Goal: Information Seeking & Learning: Learn about a topic

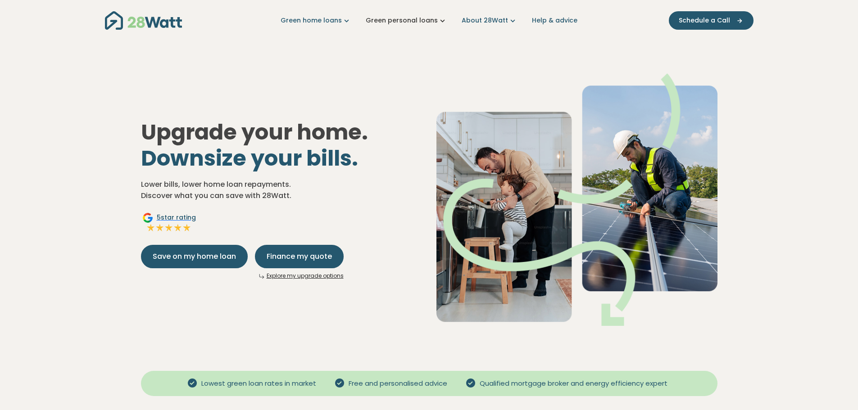
click at [429, 24] on link "Green personal loans" at bounding box center [407, 20] width 82 height 9
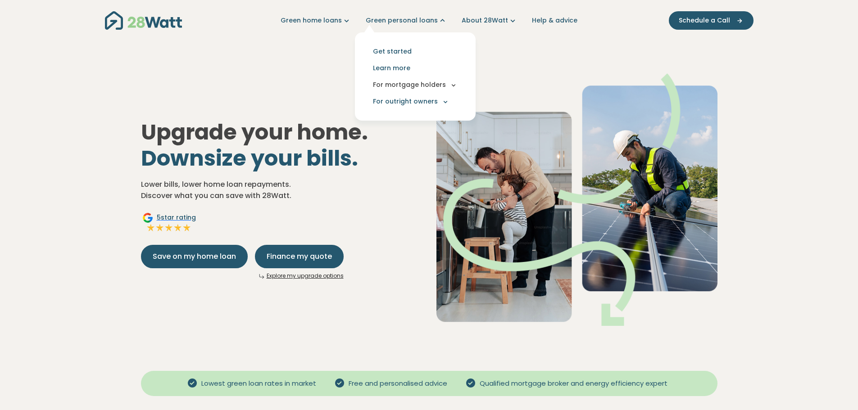
click at [409, 85] on button "For mortgage holders" at bounding box center [415, 85] width 106 height 17
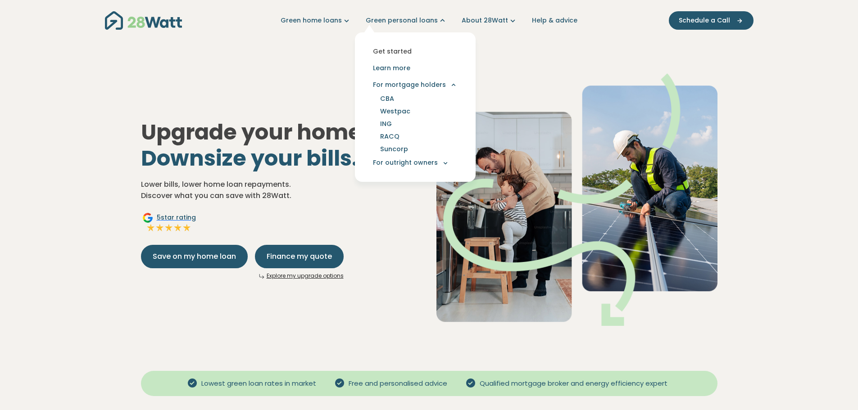
click at [400, 55] on link "Get started" at bounding box center [415, 51] width 106 height 17
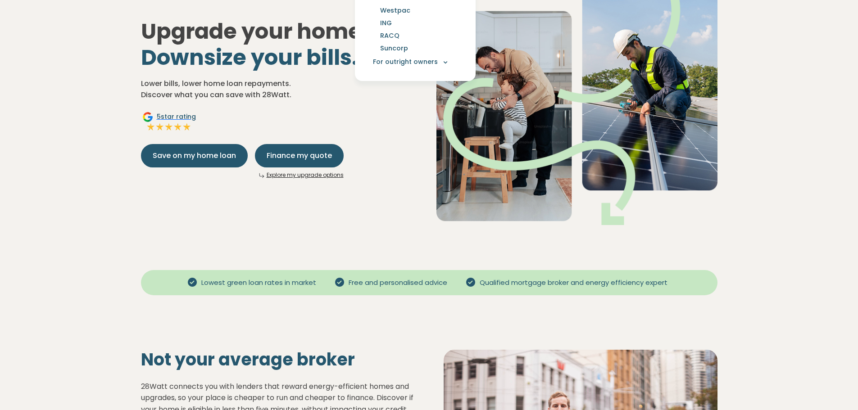
scroll to position [135, 0]
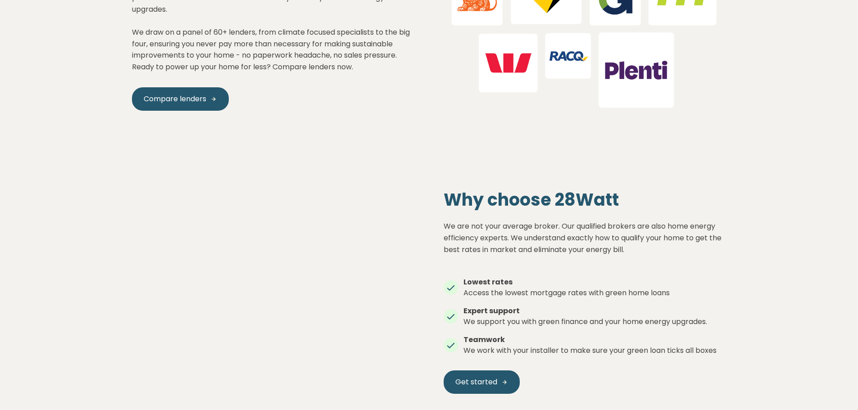
scroll to position [991, 0]
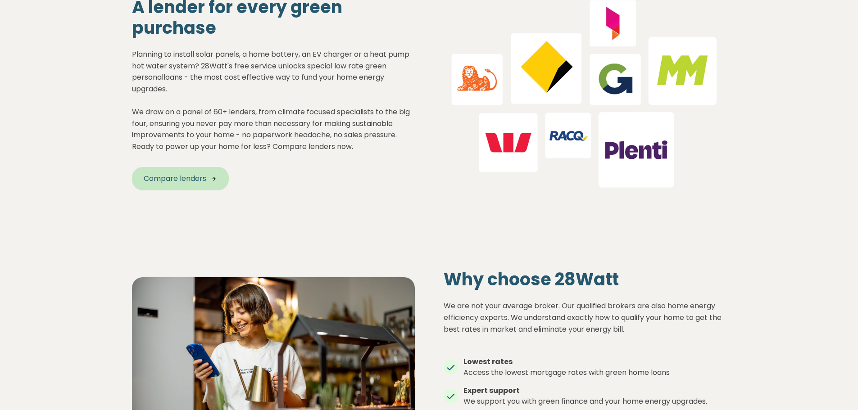
click at [192, 185] on link "Compare lenders" at bounding box center [180, 178] width 97 height 23
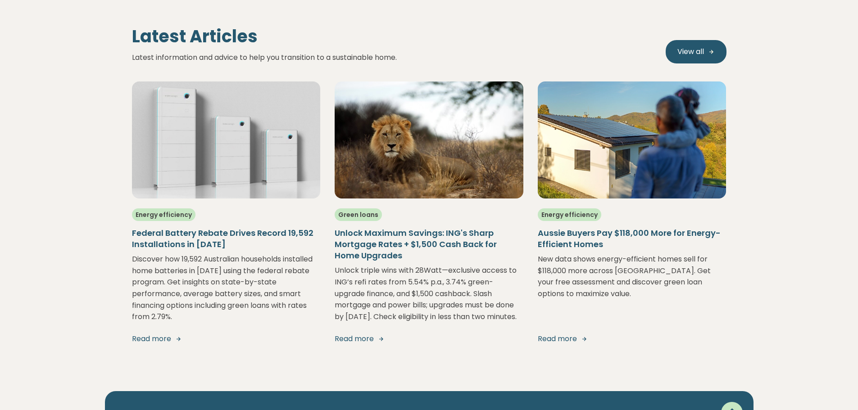
scroll to position [2333, 0]
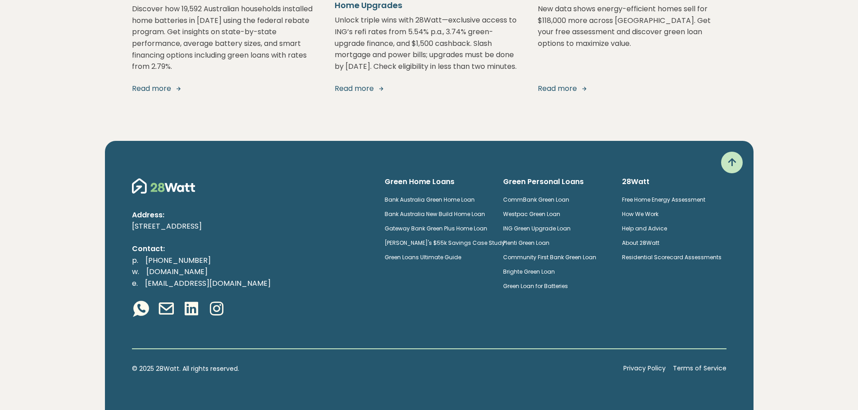
click at [550, 285] on link "Green Loan for Batteries" at bounding box center [535, 286] width 65 height 8
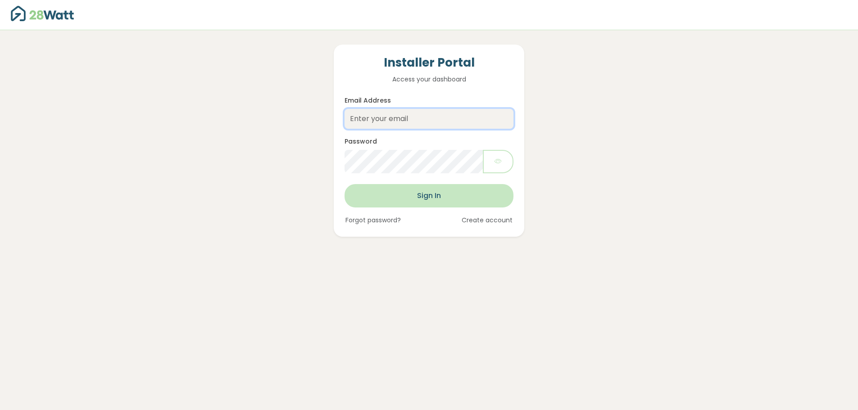
type input "urvesh.joshi@lecaustralia.com.au"
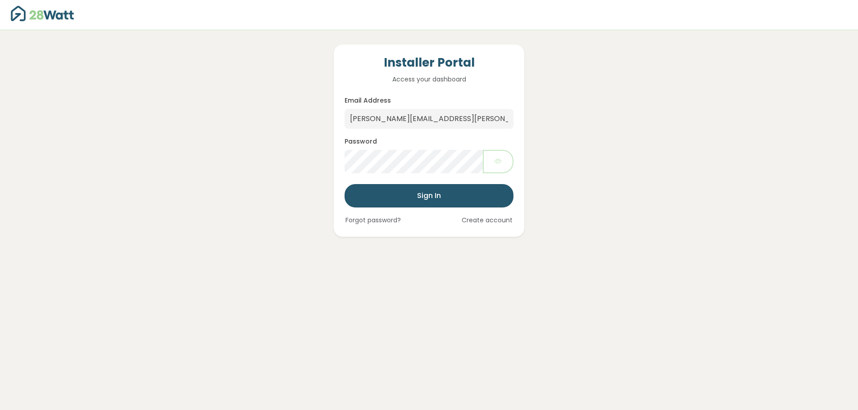
click at [411, 190] on button "Sign In" at bounding box center [429, 195] width 168 height 23
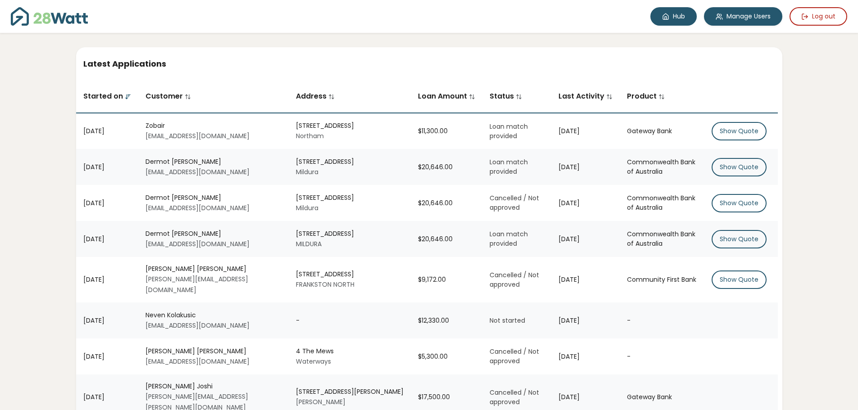
click at [681, 18] on link "Hub" at bounding box center [673, 16] width 46 height 18
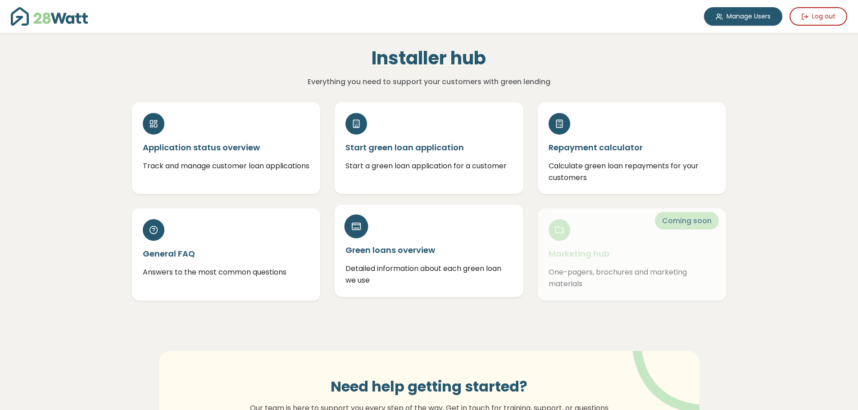
click at [392, 245] on h5 "Green loans overview" at bounding box center [428, 250] width 167 height 11
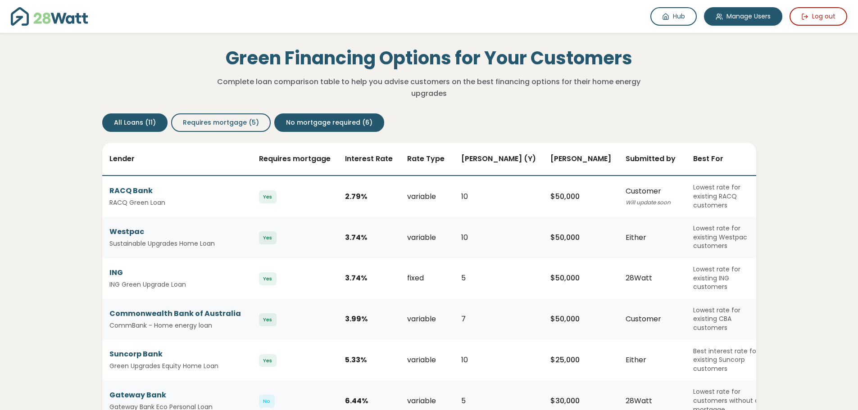
click at [304, 122] on span "No mortgage required (6)" at bounding box center [329, 122] width 86 height 9
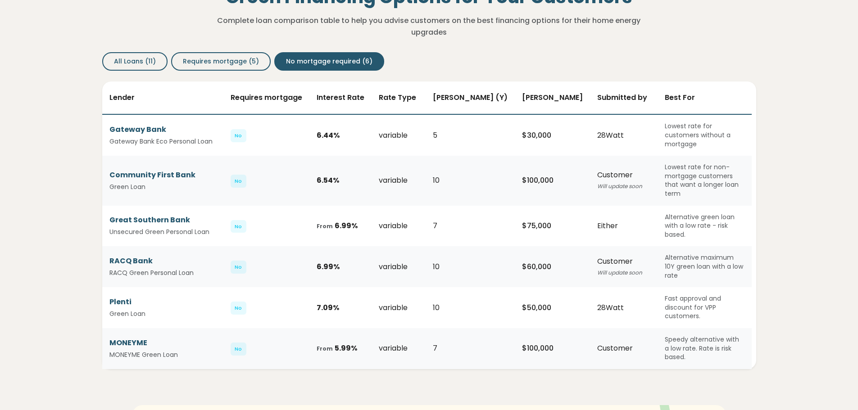
scroll to position [45, 0]
